Goal: Information Seeking & Learning: Learn about a topic

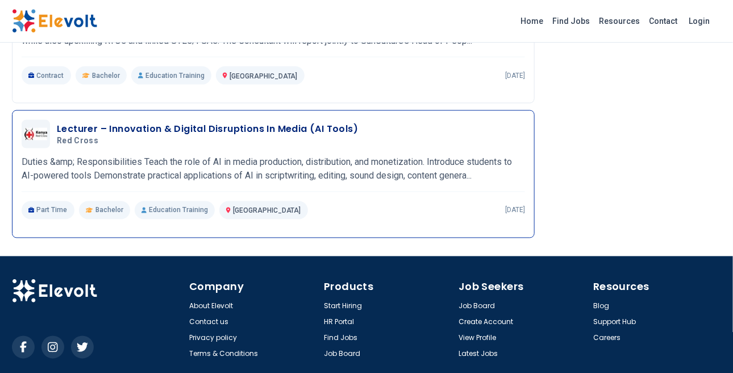
scroll to position [2067, 0]
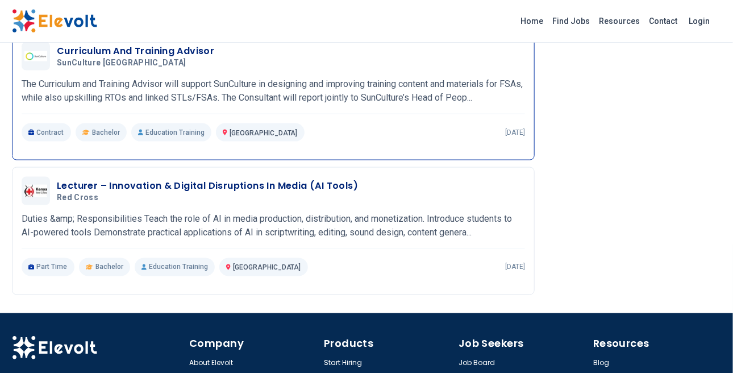
click at [115, 58] on h3 "Curriculum And Training Advisor" at bounding box center [135, 51] width 157 height 14
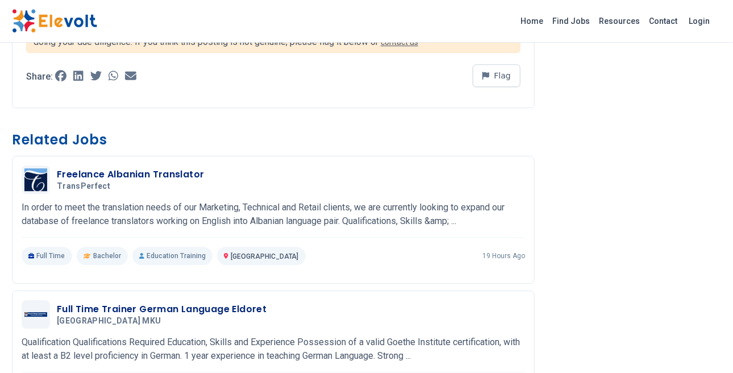
scroll to position [1097, 0]
